Goal: Transaction & Acquisition: Purchase product/service

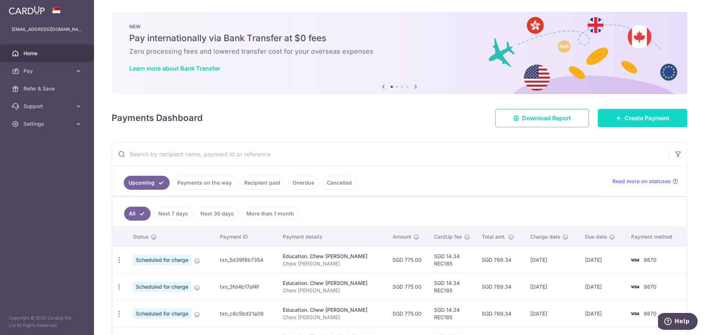
click at [639, 113] on link "Create Payment" at bounding box center [643, 118] width 90 height 18
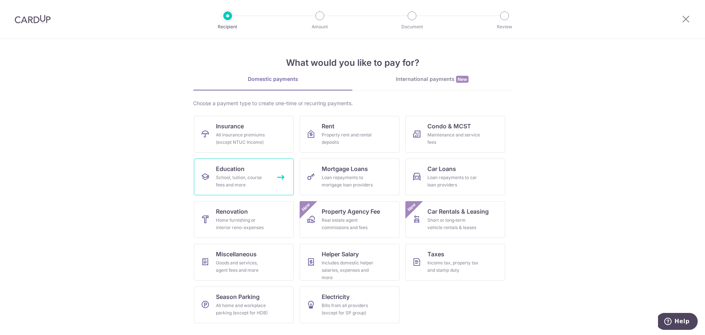
click at [219, 170] on span "Education" at bounding box center [230, 168] width 29 height 9
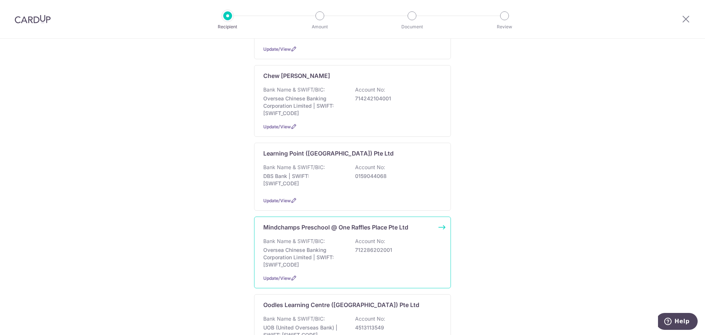
scroll to position [147, 0]
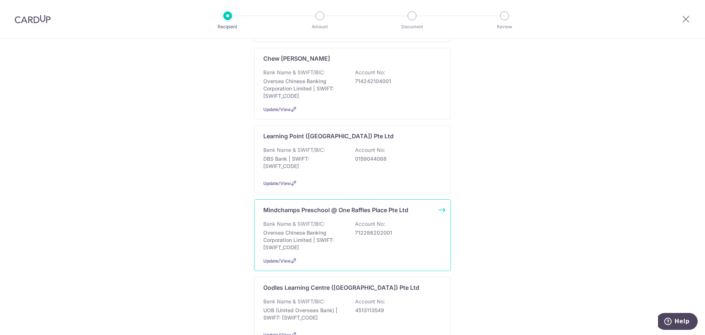
click at [331, 233] on p "Oversea Chinese Banking Corporation Limited | SWIFT: OCBCSGSGXXX" at bounding box center [304, 240] width 82 height 22
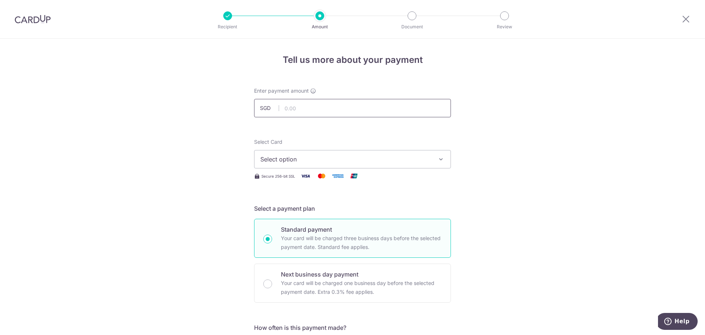
click at [310, 113] on input "text" at bounding box center [352, 108] width 197 height 18
type input "34.00"
click at [331, 155] on span "Select option" at bounding box center [346, 159] width 171 height 9
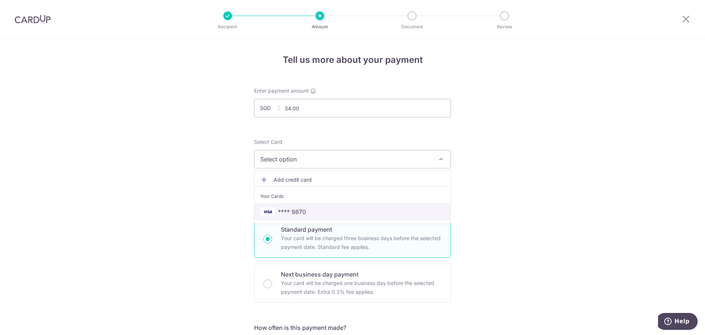
click at [328, 209] on span "**** 9870" at bounding box center [353, 211] width 184 height 9
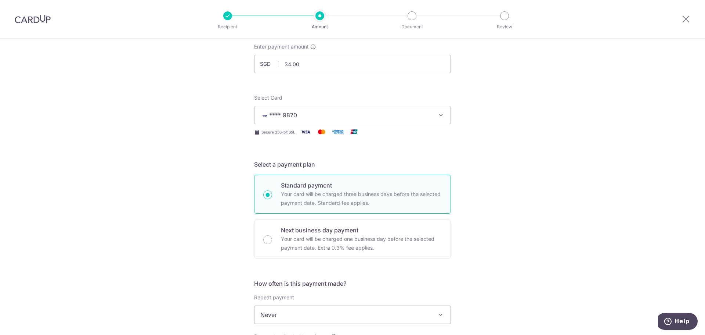
scroll to position [110, 0]
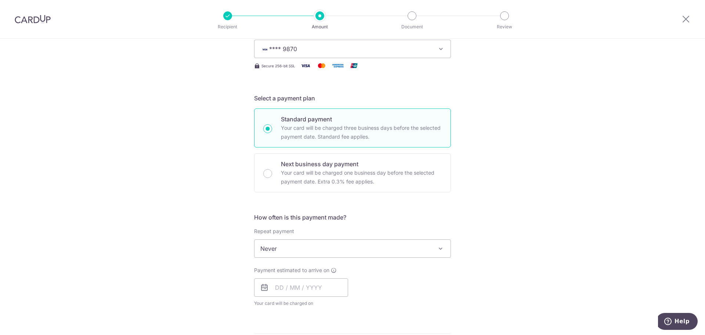
click at [363, 241] on span "Never" at bounding box center [353, 249] width 196 height 18
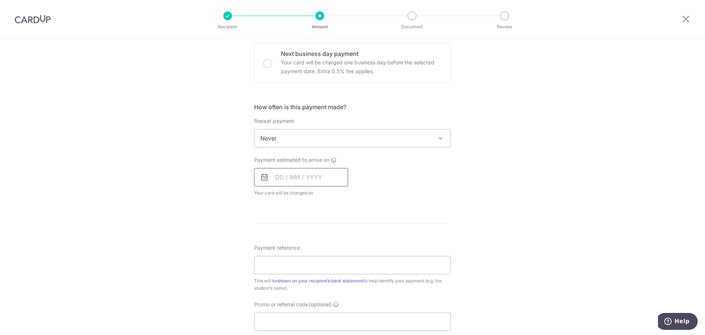
click at [295, 175] on input "text" at bounding box center [301, 177] width 94 height 18
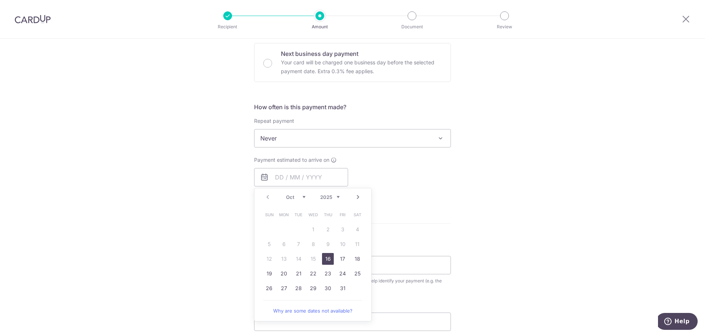
click at [328, 255] on link "16" at bounding box center [328, 259] width 12 height 12
type input "[DATE]"
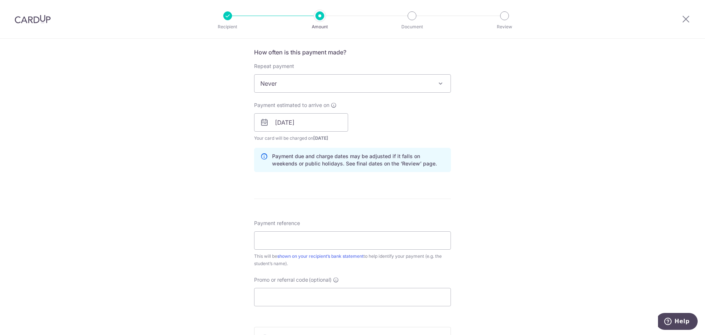
scroll to position [331, 0]
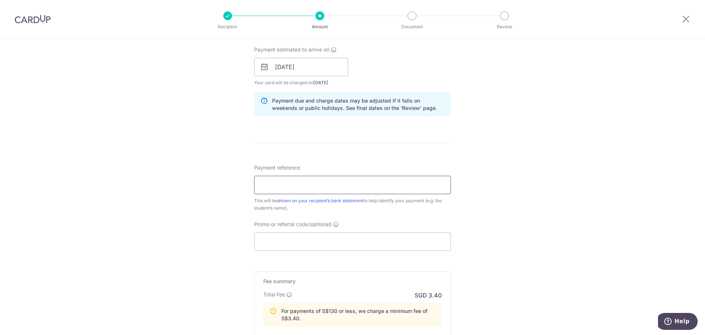
click at [344, 185] on input "Payment reference" at bounding box center [352, 185] width 197 height 18
click at [300, 185] on input "Chew Xin Yue excursion 28 Oct" at bounding box center [352, 185] width 197 height 18
type input "Chew [PERSON_NAME] K1 excursion [DATE]"
click at [380, 241] on input "Promo or referral code (optional)" at bounding box center [352, 241] width 197 height 18
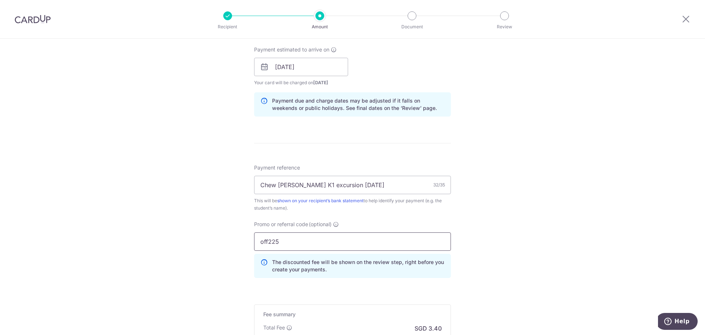
scroll to position [462, 0]
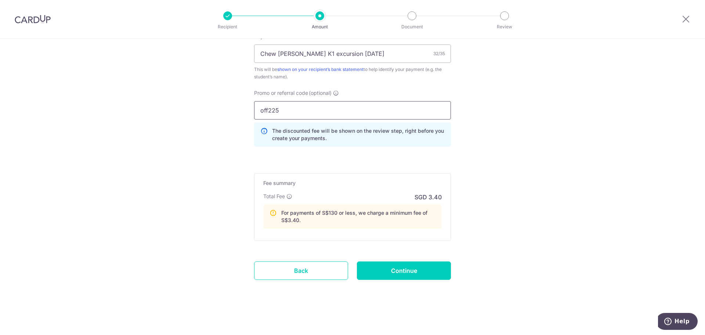
type input "off225"
click at [407, 269] on input "Continue" at bounding box center [404, 270] width 94 height 18
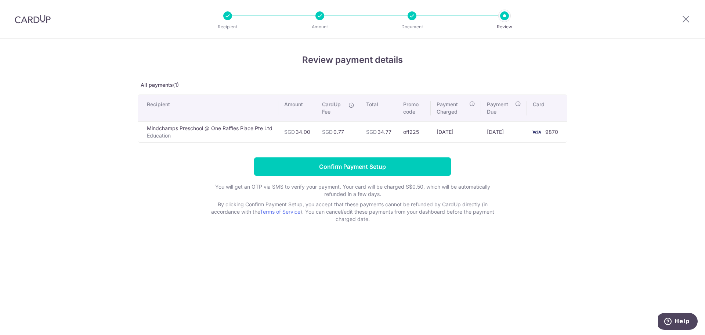
drag, startPoint x: 273, startPoint y: 128, endPoint x: 148, endPoint y: 122, distance: 125.1
click at [148, 122] on td "Mindchamps Preschool @ One Raffles Place Pte Ltd Education" at bounding box center [208, 131] width 140 height 21
copy td "Mindchamps Preschool @ One Raffles Place Pte Ltd"
click at [358, 162] on input "Confirm Payment Setup" at bounding box center [352, 166] width 197 height 18
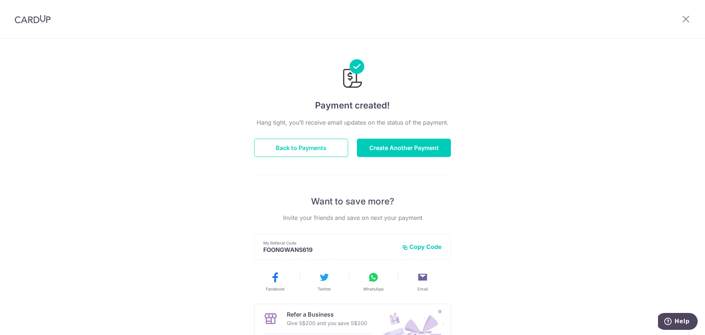
click at [37, 19] on img at bounding box center [33, 19] width 36 height 9
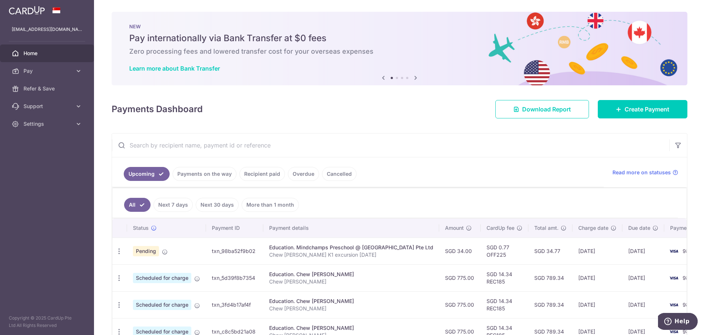
scroll to position [37, 0]
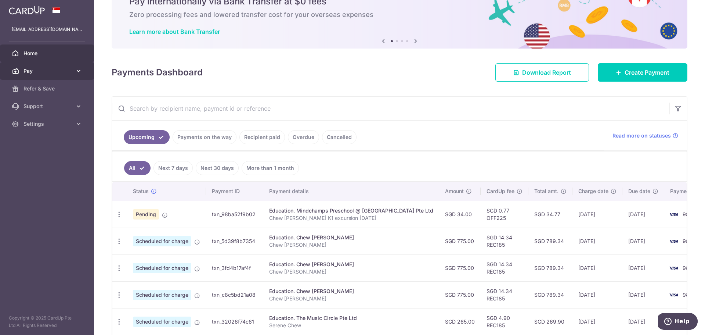
click at [29, 69] on span "Pay" at bounding box center [48, 70] width 48 height 7
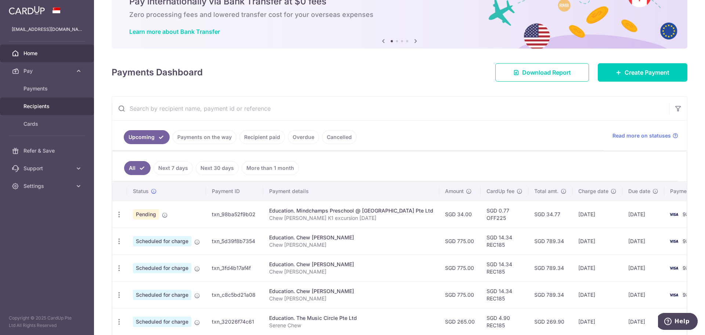
click at [39, 105] on span "Recipients" at bounding box center [48, 106] width 48 height 7
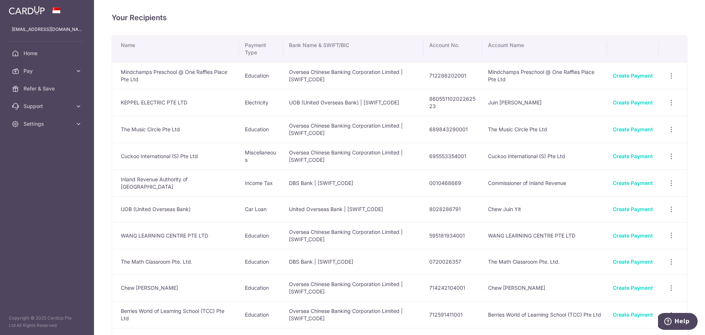
click at [440, 75] on td "712286202001" at bounding box center [453, 75] width 59 height 27
click at [448, 75] on td "712286202001" at bounding box center [453, 75] width 59 height 27
click at [440, 74] on td "712286202001" at bounding box center [453, 75] width 59 height 27
click at [449, 75] on td "712286202001" at bounding box center [453, 75] width 59 height 27
click at [459, 76] on td "712286202001" at bounding box center [453, 75] width 59 height 27
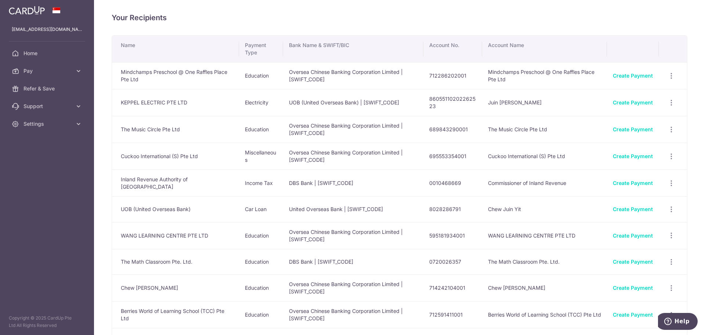
click at [468, 75] on td "712286202001" at bounding box center [453, 75] width 59 height 27
click at [441, 76] on td "712286202001" at bounding box center [453, 75] width 59 height 27
click at [440, 75] on td "712286202001" at bounding box center [453, 75] width 59 height 27
click at [448, 76] on td "712286202001" at bounding box center [453, 75] width 59 height 27
click at [457, 75] on td "712286202001" at bounding box center [453, 75] width 59 height 27
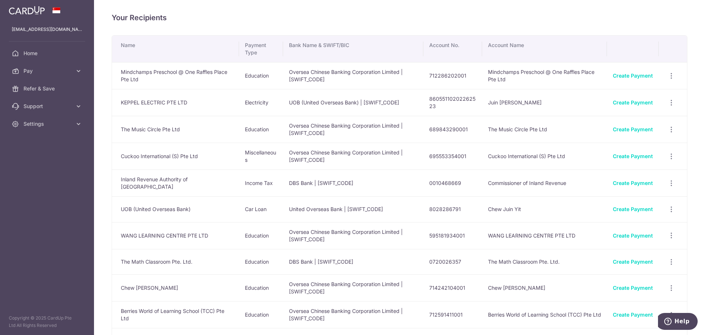
click at [472, 75] on td "712286202001" at bounding box center [453, 75] width 59 height 27
click at [35, 55] on span "Home" at bounding box center [48, 53] width 48 height 7
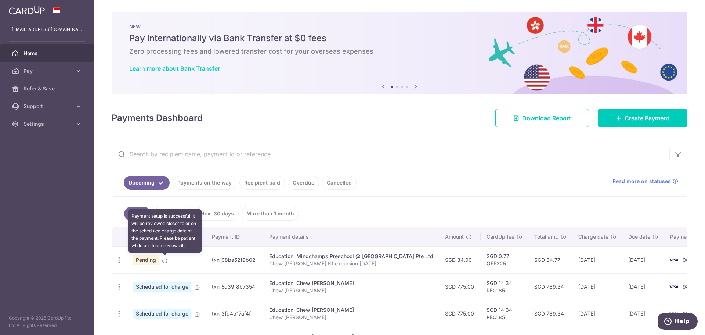
click at [166, 259] on icon at bounding box center [165, 261] width 6 height 6
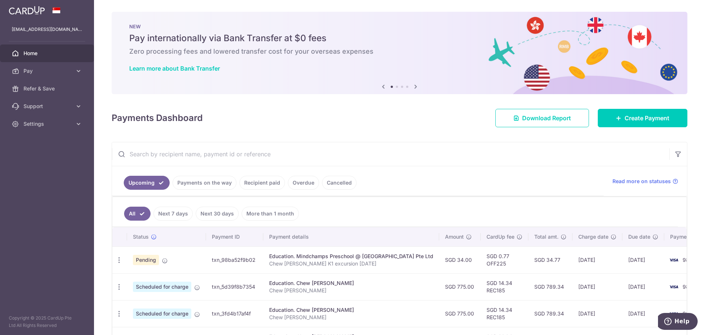
click at [404, 160] on input "text" at bounding box center [391, 154] width 558 height 24
